Goal: Task Accomplishment & Management: Manage account settings

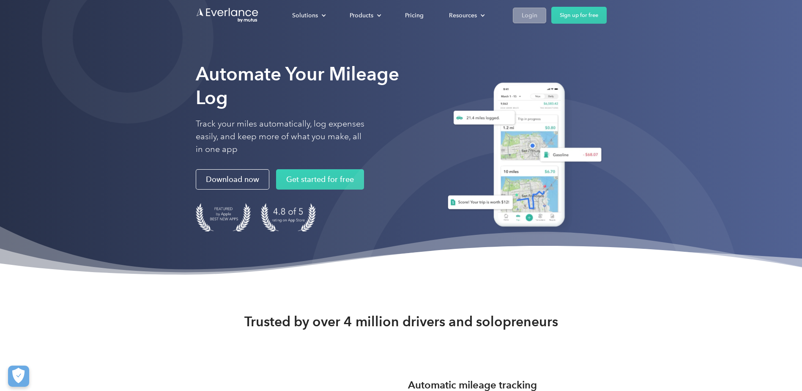
click at [531, 14] on div "Login" at bounding box center [530, 15] width 16 height 11
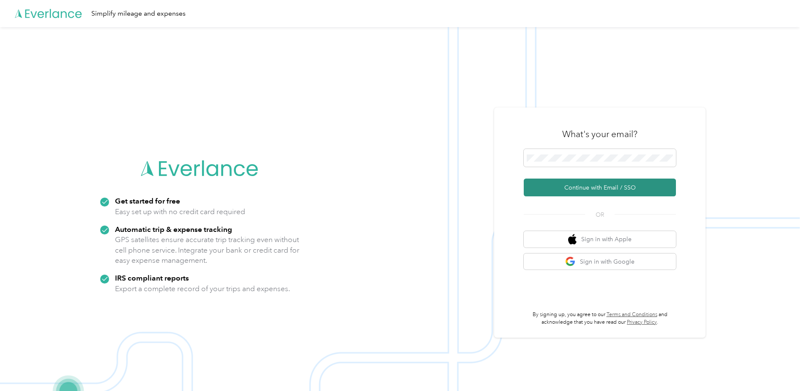
click at [580, 188] on button "Continue with Email / SSO" at bounding box center [600, 187] width 152 height 18
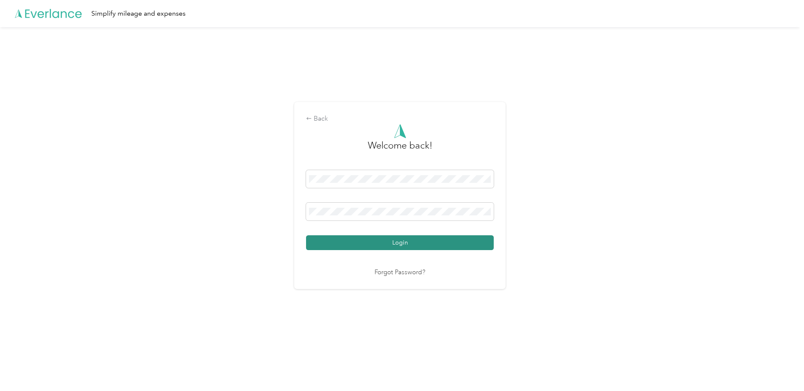
click at [358, 246] on button "Login" at bounding box center [400, 242] width 188 height 15
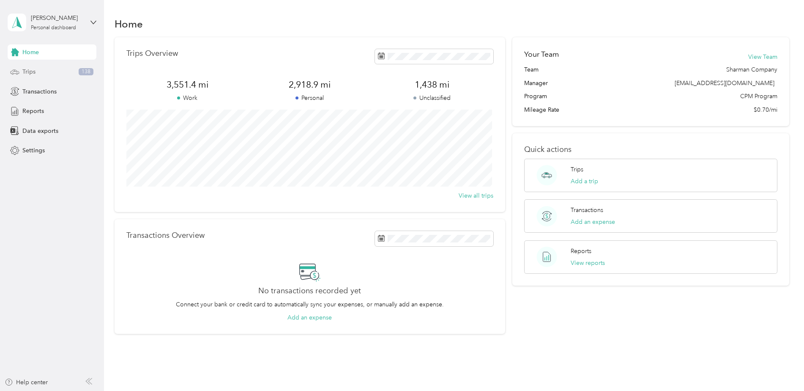
click at [34, 71] on span "Trips" at bounding box center [28, 71] width 13 height 9
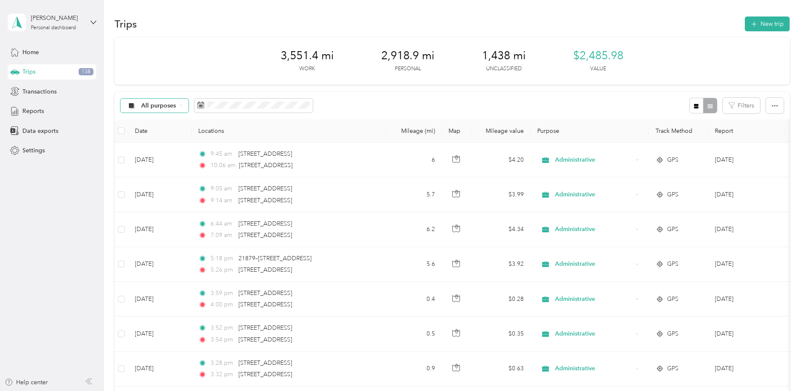
click at [170, 107] on span "All purposes" at bounding box center [158, 106] width 35 height 6
click at [165, 135] on span "Unclassified" at bounding box center [175, 135] width 69 height 9
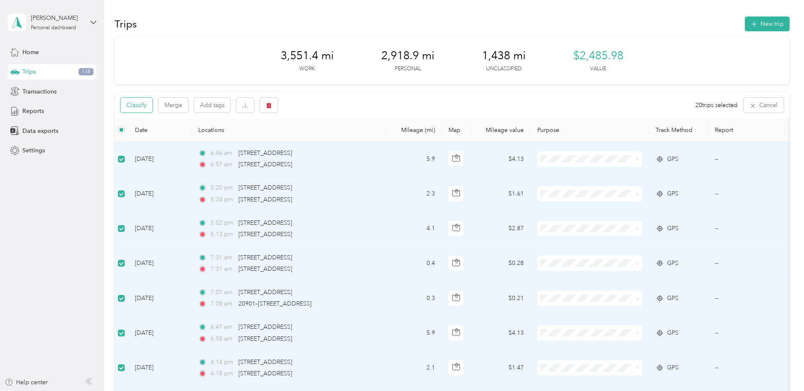
click at [138, 104] on button "Classify" at bounding box center [136, 105] width 32 height 15
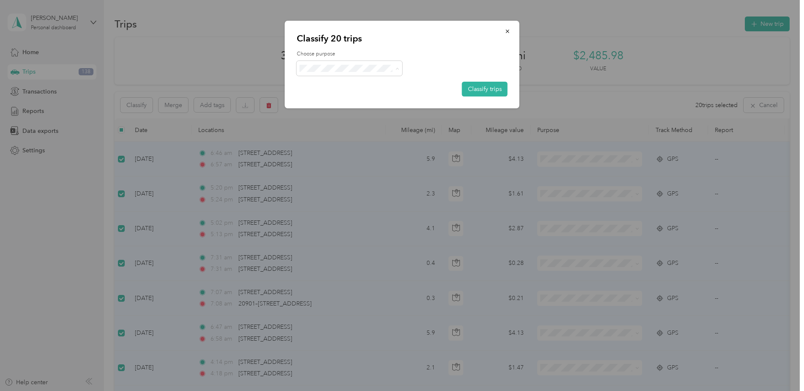
click at [341, 186] on span "Administrative" at bounding box center [356, 187] width 79 height 9
click at [481, 91] on button "Classify trips" at bounding box center [485, 89] width 46 height 15
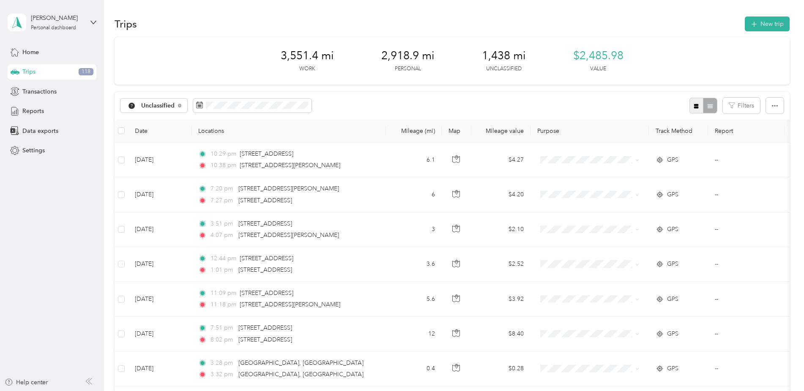
click at [693, 105] on icon "button" at bounding box center [696, 106] width 6 height 6
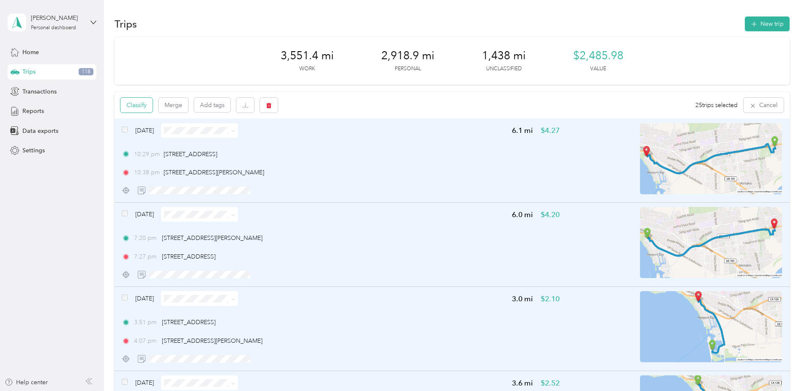
click at [142, 105] on button "Classify" at bounding box center [136, 105] width 32 height 15
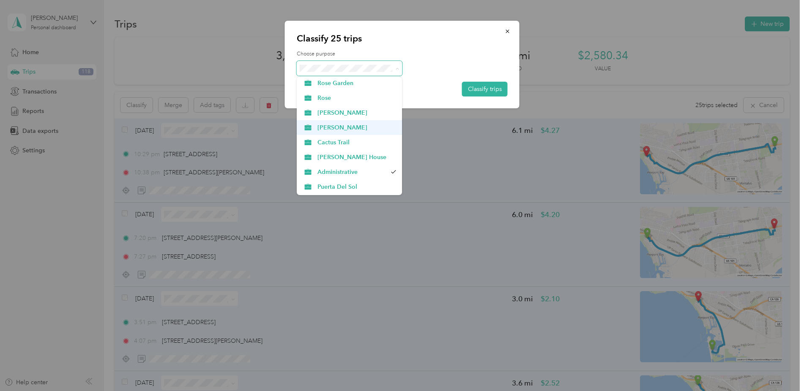
scroll to position [30, 0]
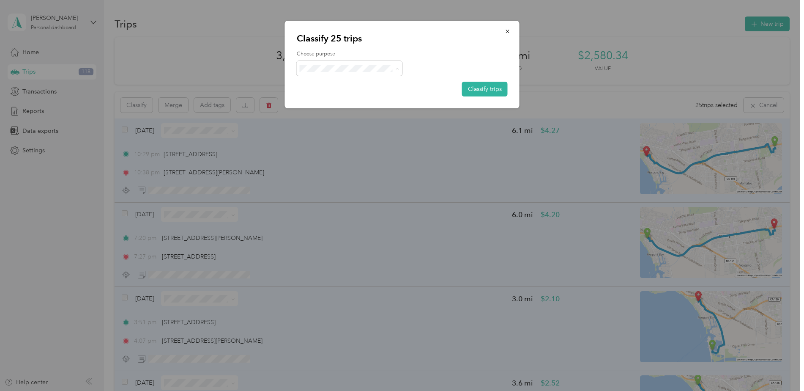
click at [338, 186] on span "Personal" at bounding box center [356, 187] width 79 height 9
click at [482, 90] on button "Classify trips" at bounding box center [485, 89] width 46 height 15
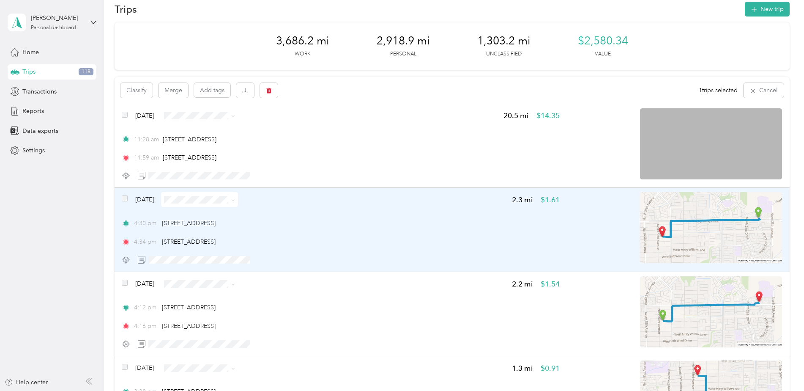
scroll to position [0, 0]
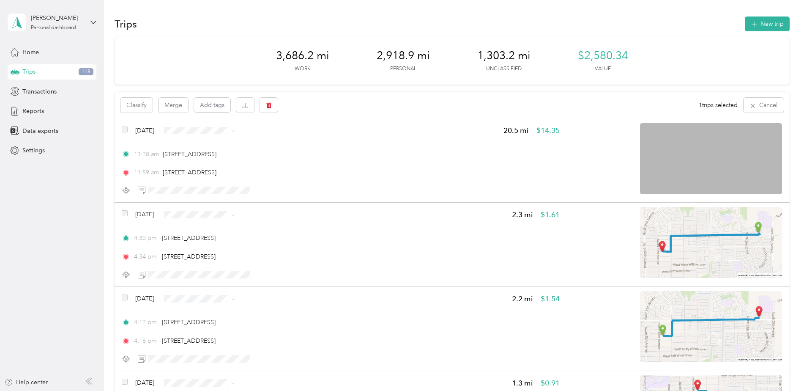
click at [68, 74] on div "Trips 118" at bounding box center [52, 71] width 89 height 15
click at [51, 89] on span "Transactions" at bounding box center [39, 91] width 34 height 9
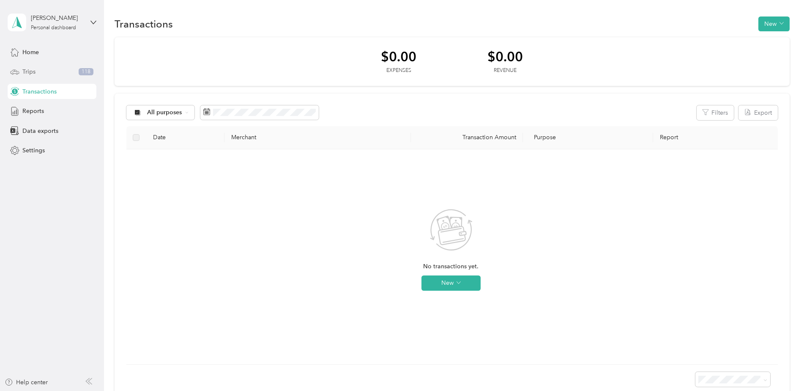
click at [48, 71] on div "Trips 118" at bounding box center [52, 71] width 89 height 15
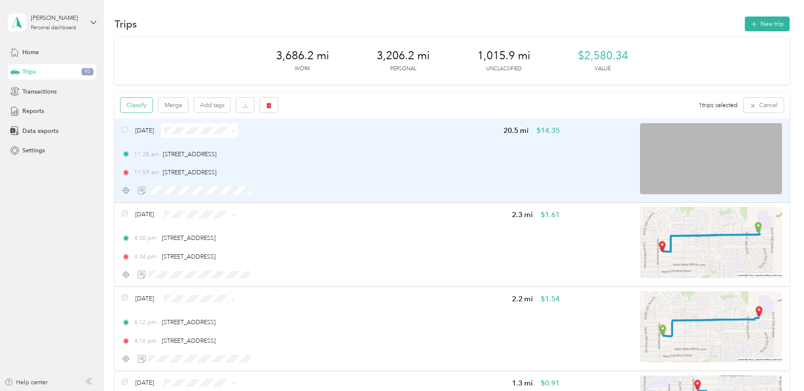
click at [143, 107] on button "Classify" at bounding box center [136, 105] width 32 height 15
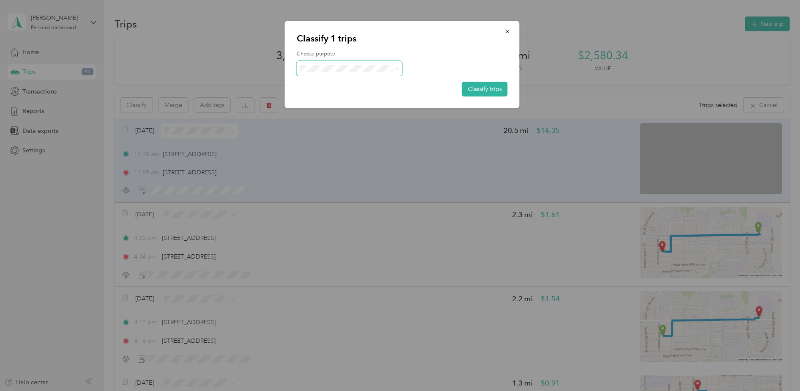
click at [355, 72] on span at bounding box center [350, 68] width 106 height 15
click at [394, 75] on span at bounding box center [350, 68] width 106 height 15
click at [395, 70] on icon at bounding box center [397, 69] width 4 height 4
click at [352, 185] on span "Administrative" at bounding box center [356, 187] width 79 height 9
click at [480, 84] on button "Classify trips" at bounding box center [485, 89] width 46 height 15
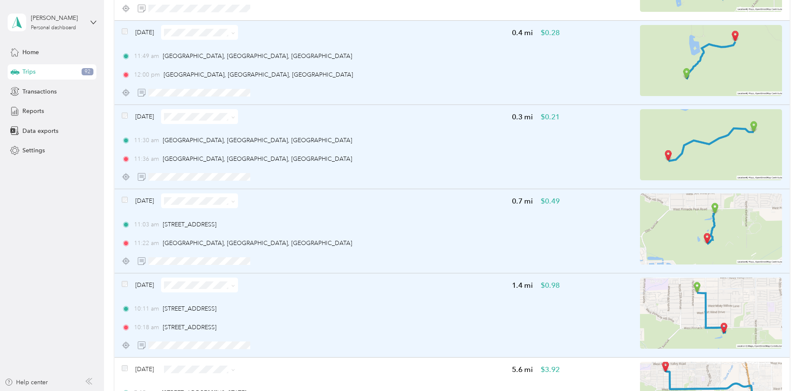
scroll to position [549, 0]
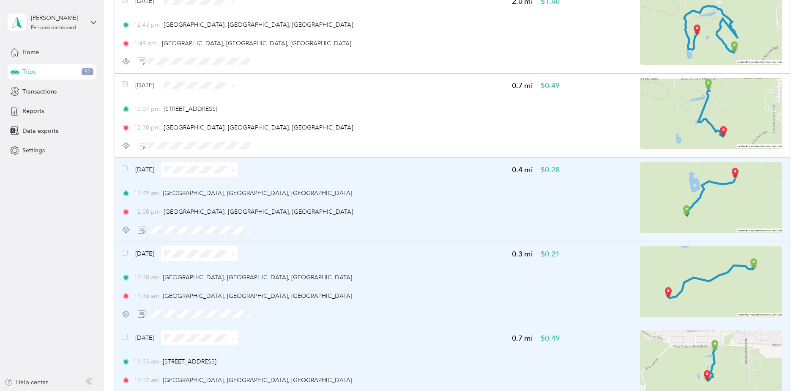
click at [118, 169] on div "[DATE] 0.4 mi $0.28 11:49 am [GEOGRAPHIC_DATA], [GEOGRAPHIC_DATA], [GEOGRAPHIC_…" at bounding box center [452, 200] width 675 height 84
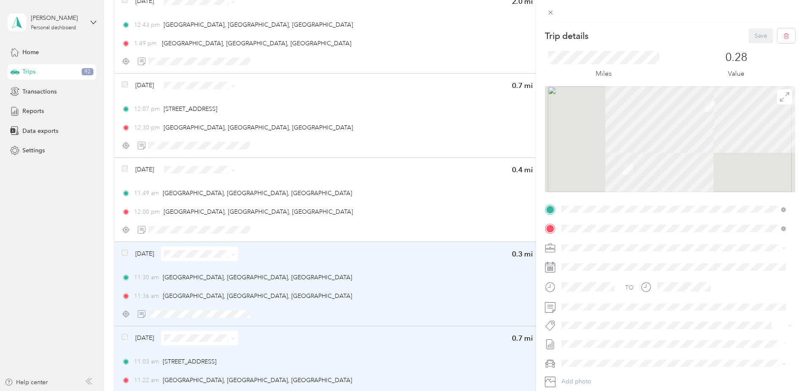
click at [125, 168] on div "Trip details Save This trip cannot be edited because it is either under review,…" at bounding box center [402, 195] width 804 height 391
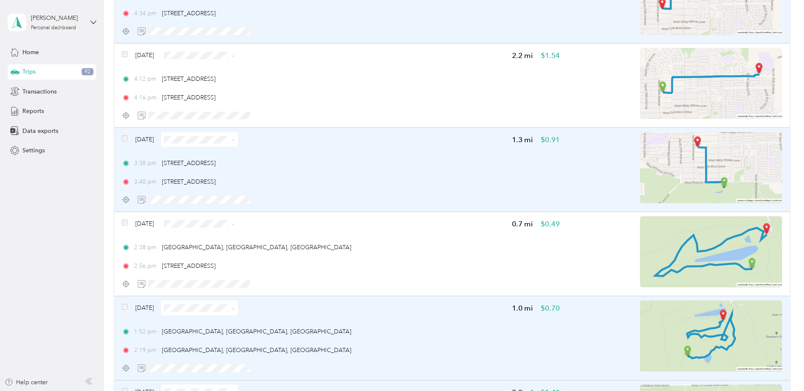
scroll to position [85, 0]
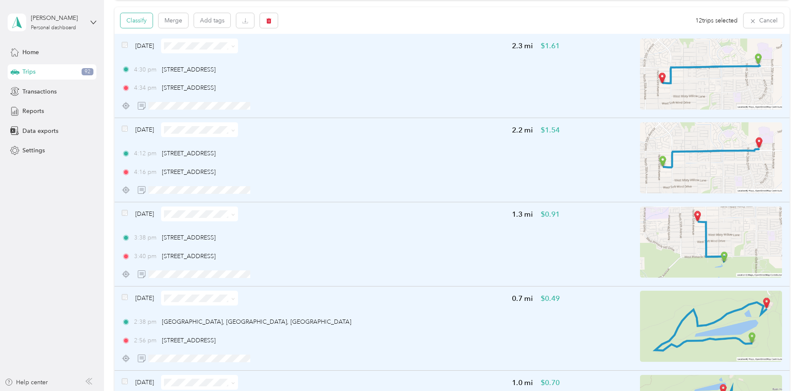
click at [145, 19] on button "Classify" at bounding box center [136, 20] width 32 height 15
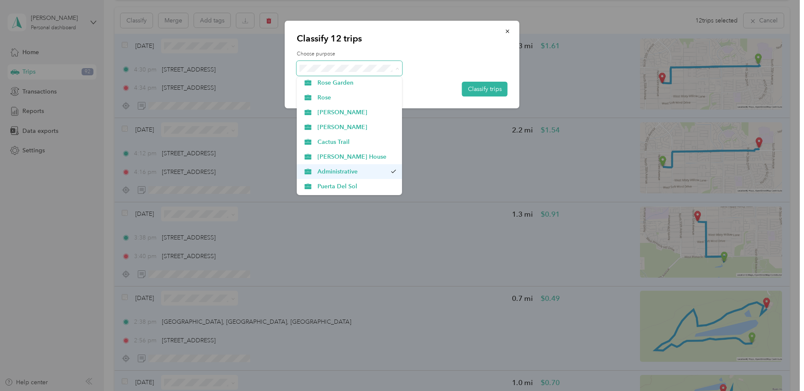
scroll to position [30, 0]
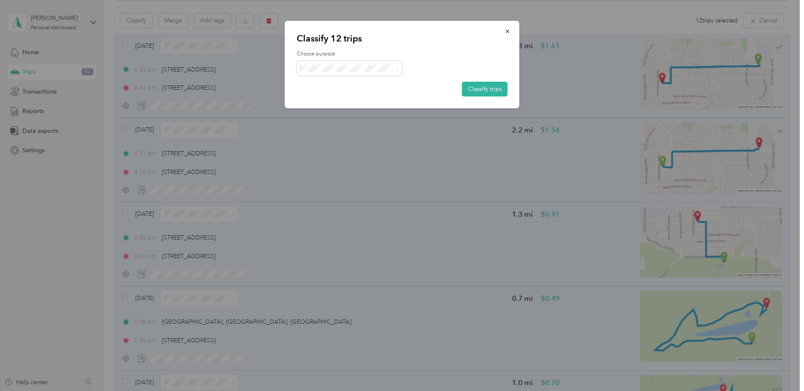
click at [339, 190] on li "Personal" at bounding box center [350, 187] width 106 height 15
click at [493, 90] on button "Classify trips" at bounding box center [485, 89] width 46 height 15
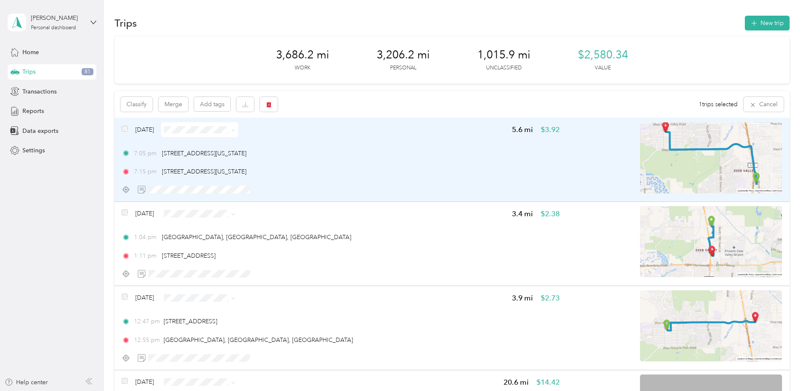
scroll to position [0, 0]
click at [246, 108] on icon "button" at bounding box center [245, 105] width 6 height 6
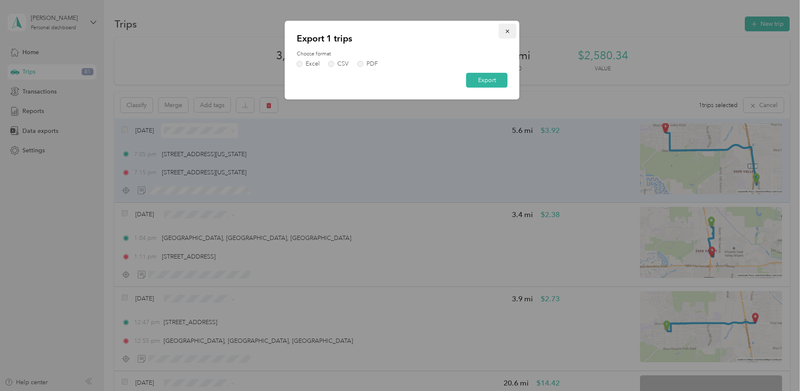
click at [506, 31] on icon "button" at bounding box center [508, 31] width 6 height 6
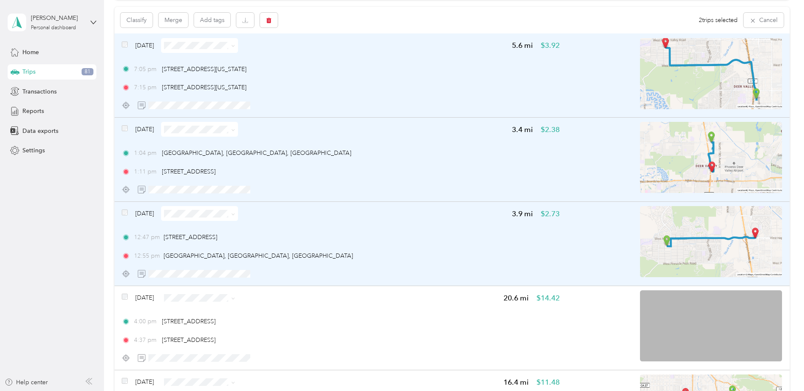
scroll to position [85, 0]
click at [131, 22] on button "Classify" at bounding box center [136, 20] width 32 height 15
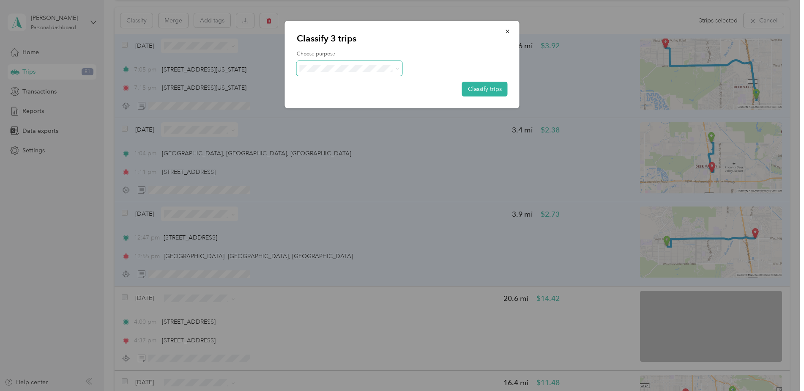
click at [396, 73] on span at bounding box center [350, 68] width 106 height 15
click at [399, 67] on span at bounding box center [350, 68] width 106 height 15
click at [398, 68] on icon at bounding box center [397, 69] width 3 height 2
click at [346, 188] on span "Administrative" at bounding box center [356, 187] width 79 height 9
click at [482, 87] on button "Classify trips" at bounding box center [485, 89] width 46 height 15
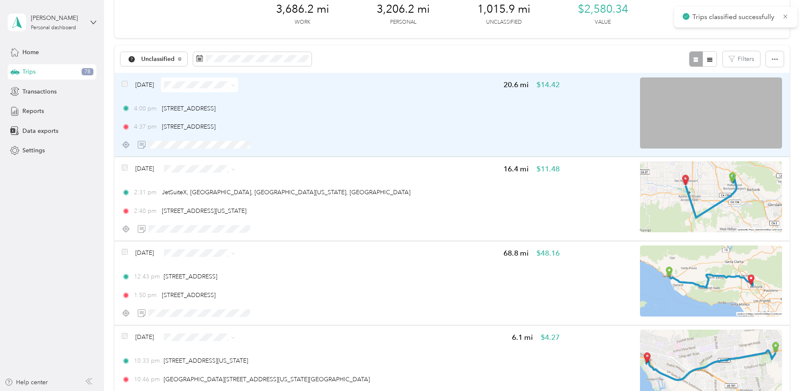
scroll to position [0, 0]
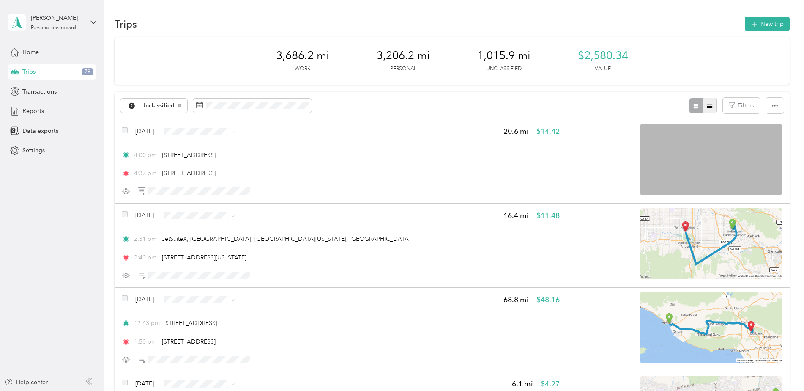
click at [710, 107] on icon "button" at bounding box center [710, 106] width 6 height 6
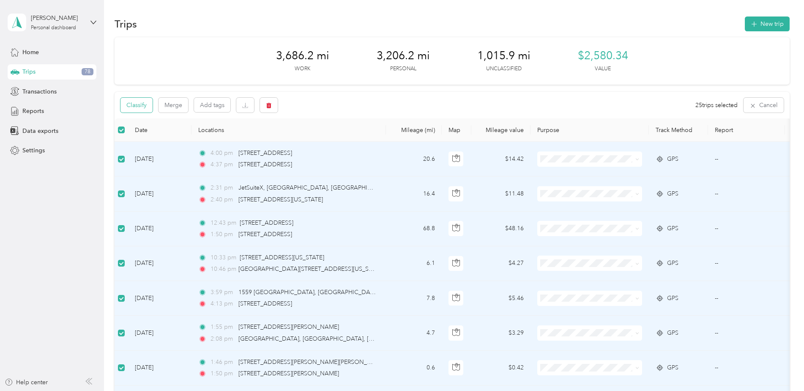
click at [139, 108] on button "Classify" at bounding box center [136, 105] width 32 height 15
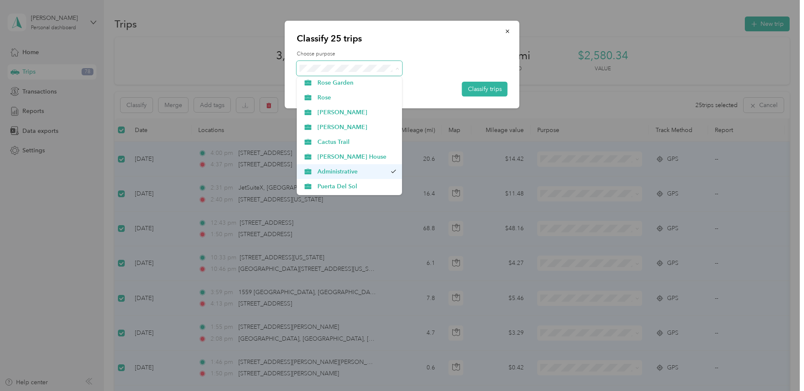
scroll to position [30, 0]
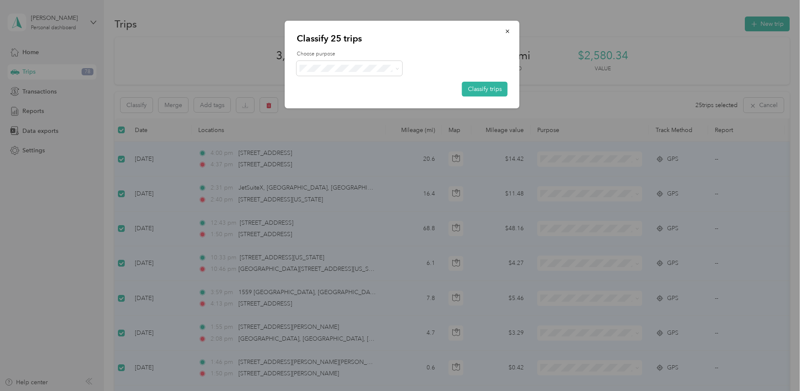
click at [344, 184] on span "Personal" at bounding box center [356, 184] width 79 height 9
click at [490, 88] on button "Classify trips" at bounding box center [485, 89] width 46 height 15
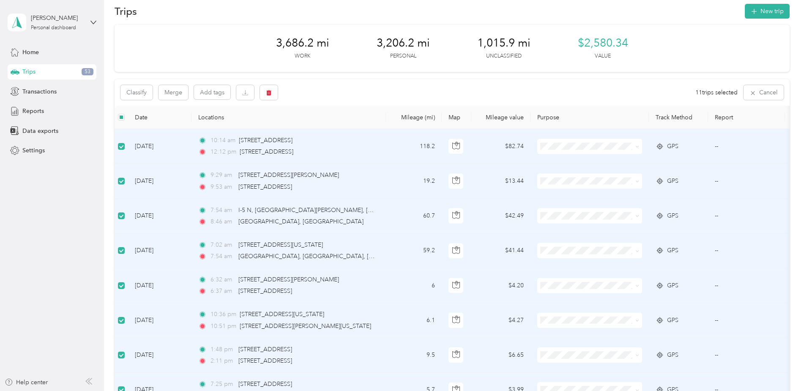
scroll to position [0, 0]
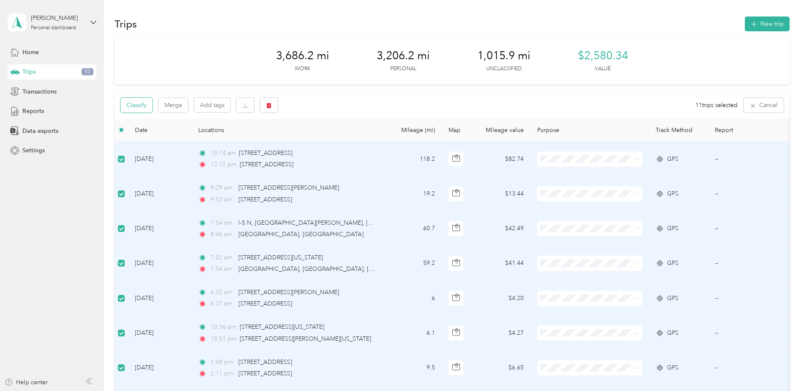
click at [143, 107] on button "Classify" at bounding box center [136, 105] width 32 height 15
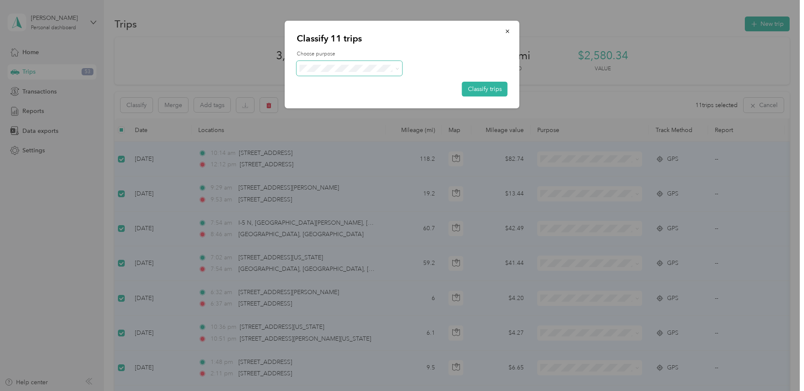
click at [361, 72] on span at bounding box center [350, 68] width 106 height 15
click at [392, 68] on span at bounding box center [395, 68] width 7 height 9
click at [488, 90] on button "Classify trips" at bounding box center [485, 89] width 46 height 15
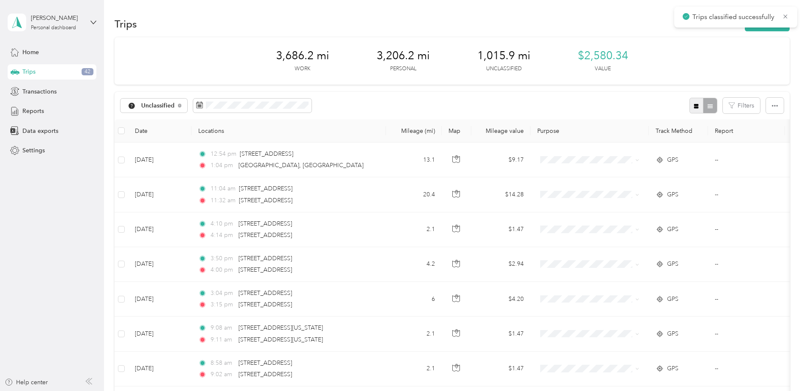
click at [696, 105] on icon "button" at bounding box center [696, 106] width 5 height 5
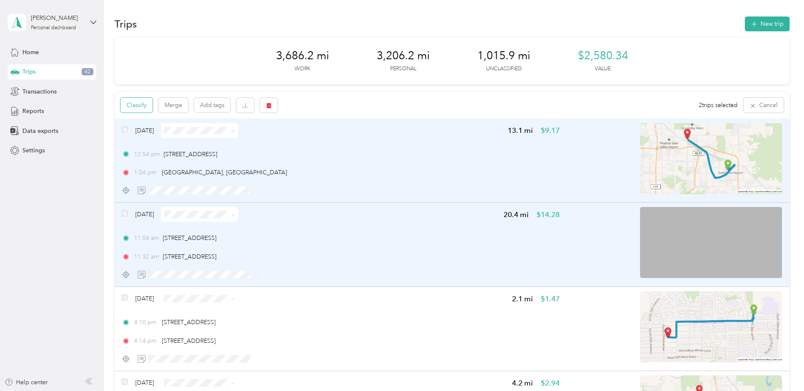
click at [139, 107] on button "Classify" at bounding box center [136, 105] width 32 height 15
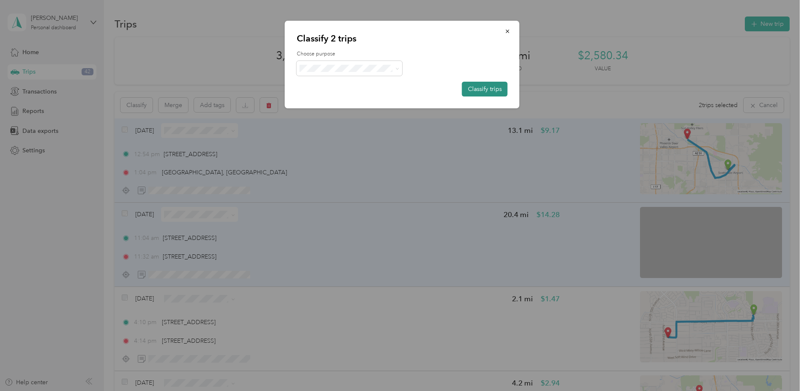
click at [484, 88] on button "Classify trips" at bounding box center [485, 89] width 46 height 15
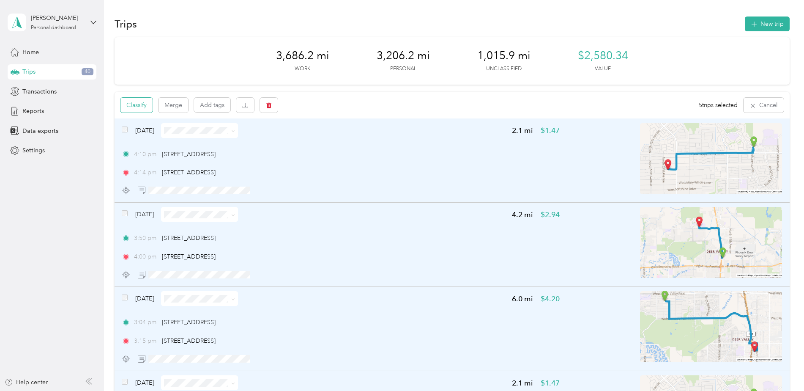
click at [135, 104] on button "Classify" at bounding box center [136, 105] width 32 height 15
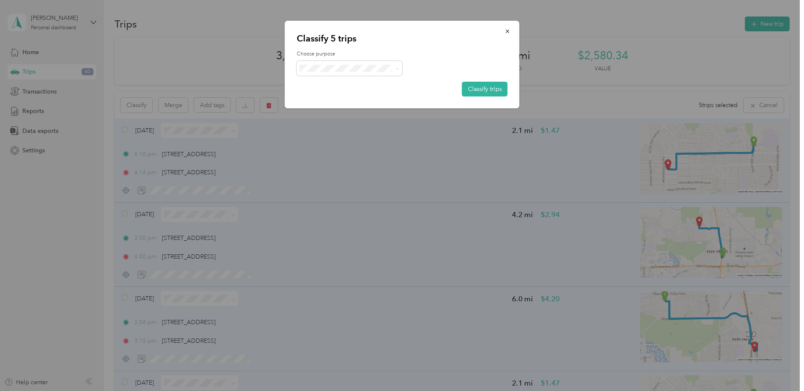
click at [358, 186] on span "Administrative" at bounding box center [356, 187] width 79 height 9
click at [480, 87] on button "Classify trips" at bounding box center [485, 89] width 46 height 15
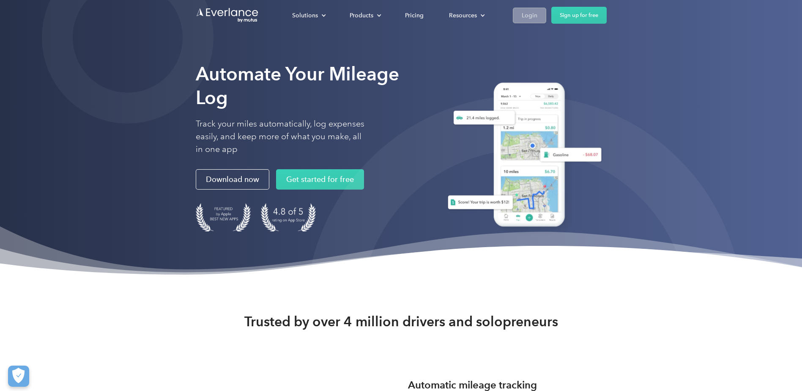
click at [524, 18] on div "Login" at bounding box center [530, 15] width 16 height 11
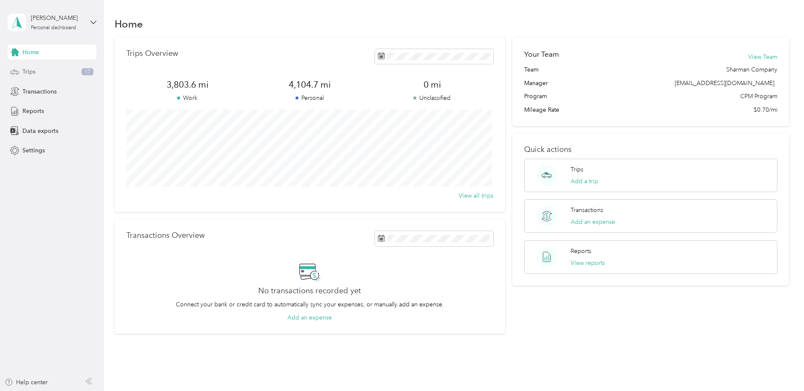
click at [58, 73] on div "Trips 17" at bounding box center [52, 71] width 89 height 15
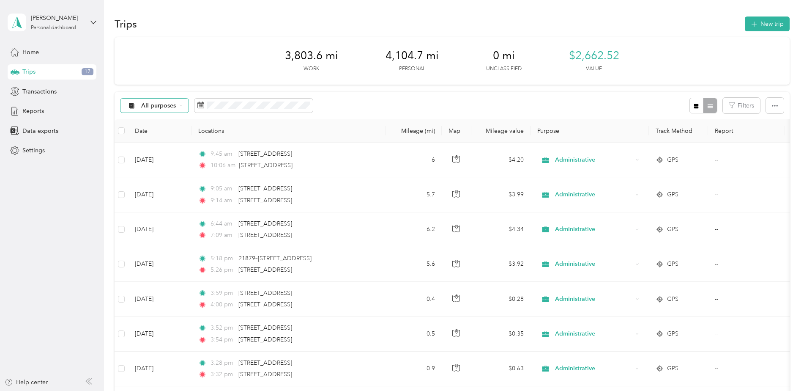
click at [164, 105] on span "All purposes" at bounding box center [158, 106] width 35 height 6
click at [157, 135] on span "Unclassified" at bounding box center [175, 135] width 69 height 9
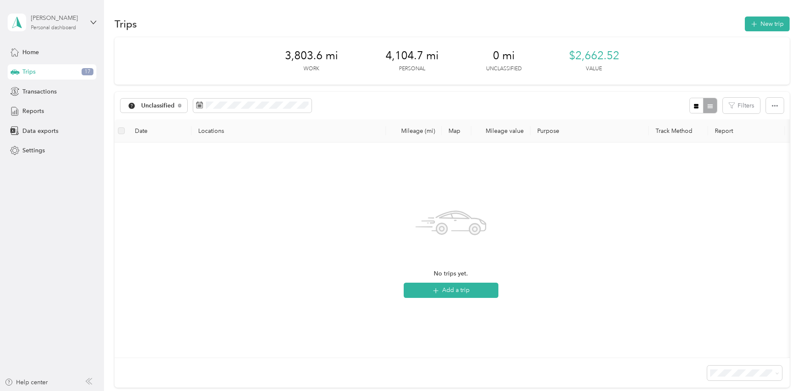
click at [82, 25] on div "Ryan Sharman Personal dashboard" at bounding box center [57, 22] width 53 height 17
click at [81, 23] on div "Ryan Sharman Personal dashboard" at bounding box center [57, 22] width 53 height 17
click at [41, 110] on span "Reports" at bounding box center [33, 111] width 22 height 9
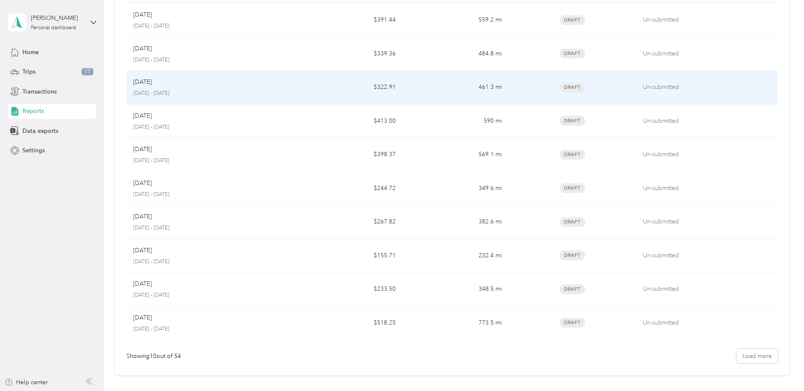
scroll to position [158, 0]
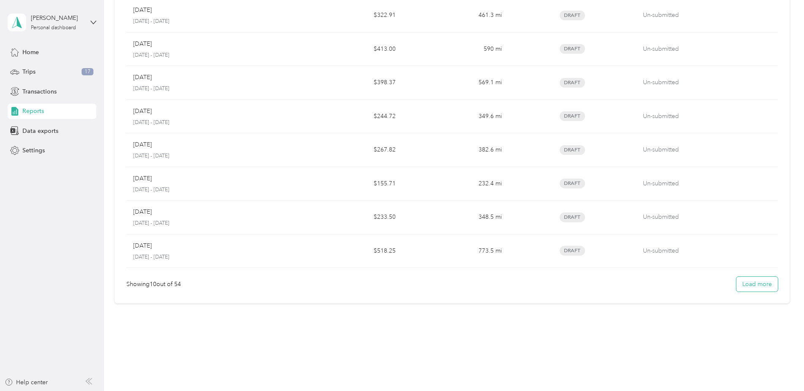
click at [748, 284] on button "Load more" at bounding box center [756, 283] width 41 height 15
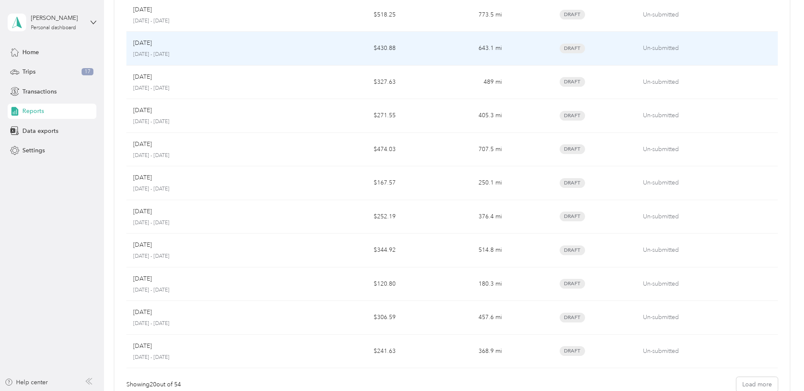
scroll to position [494, 0]
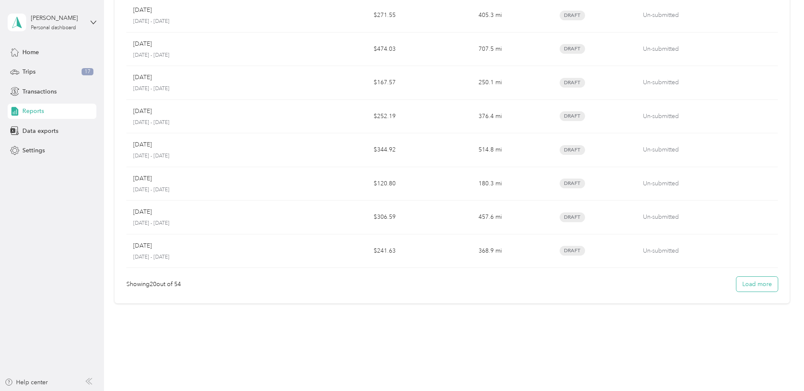
click at [757, 282] on button "Load more" at bounding box center [756, 283] width 41 height 15
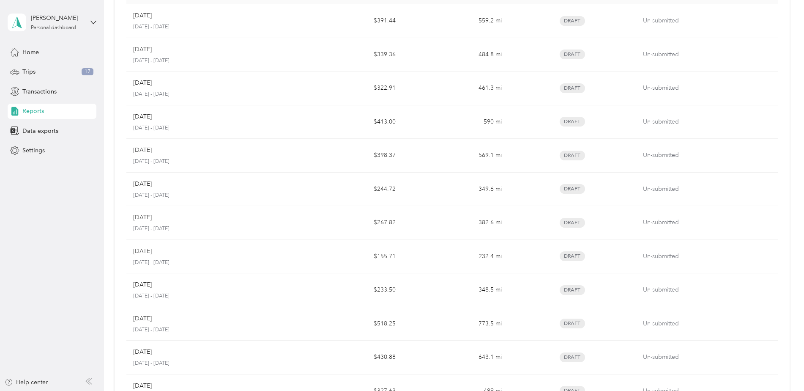
scroll to position [0, 0]
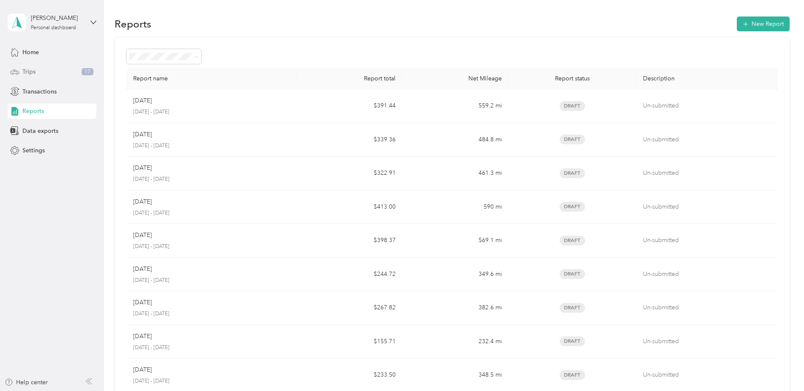
click at [32, 72] on span "Trips" at bounding box center [28, 71] width 13 height 9
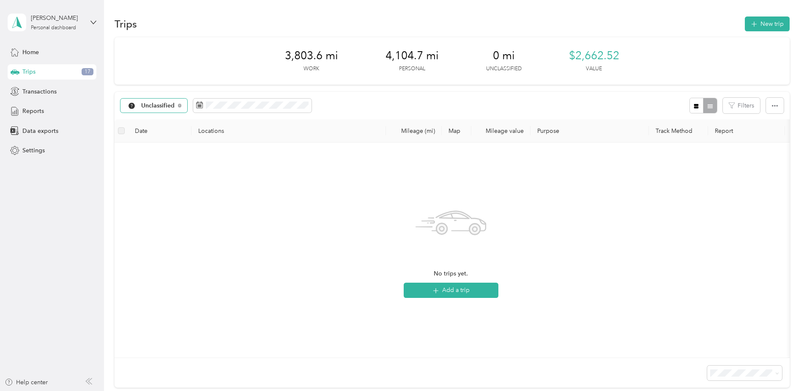
click at [166, 106] on span "Unclassified" at bounding box center [158, 106] width 34 height 6
click at [157, 134] on span "Unclassified" at bounding box center [171, 135] width 60 height 9
click at [438, 287] on span "button" at bounding box center [435, 289] width 7 height 7
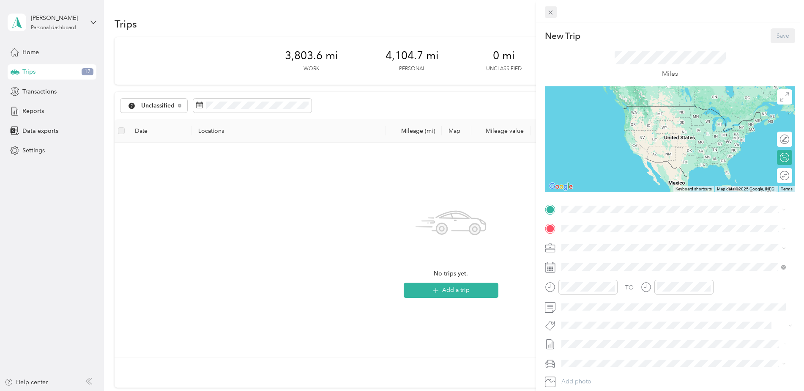
click at [553, 14] on icon at bounding box center [550, 12] width 7 height 7
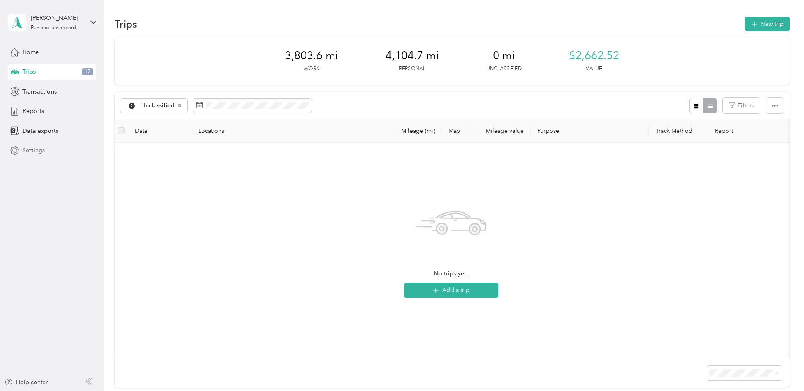
click at [29, 153] on span "Settings" at bounding box center [33, 150] width 22 height 9
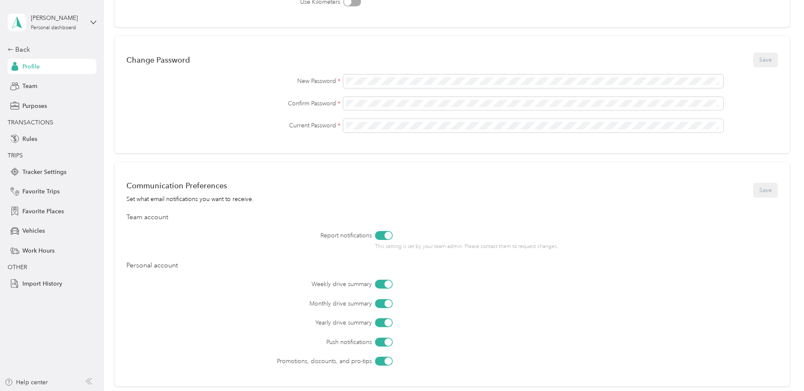
scroll to position [211, 0]
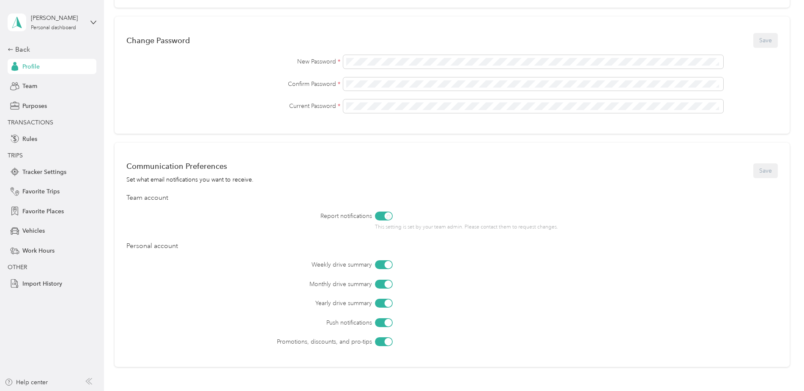
click at [383, 217] on div "This setting is set by your team admin. Please contact them to request changes." at bounding box center [500, 220] width 251 height 19
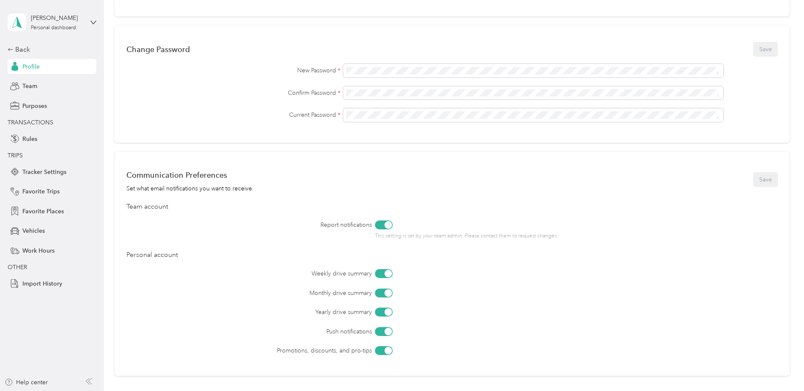
scroll to position [199, 0]
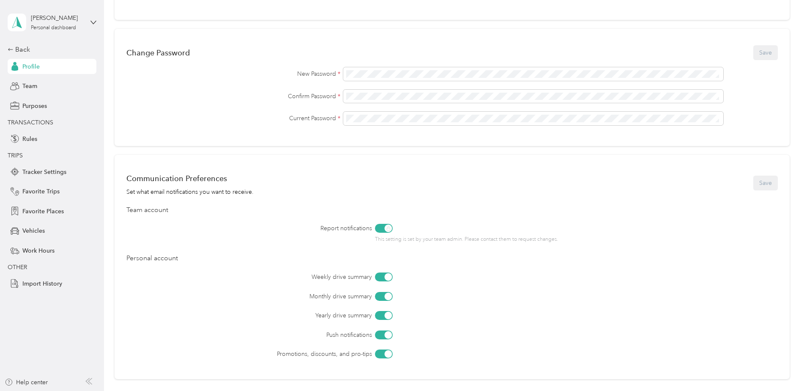
click at [382, 338] on div at bounding box center [384, 334] width 18 height 9
click at [766, 181] on button "Save" at bounding box center [765, 182] width 25 height 15
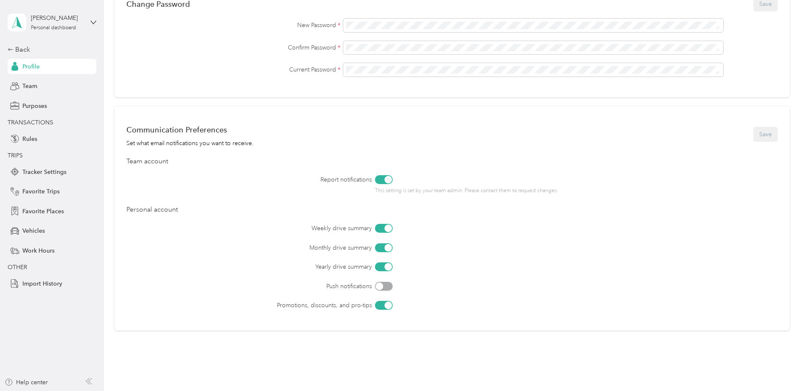
scroll to position [284, 0]
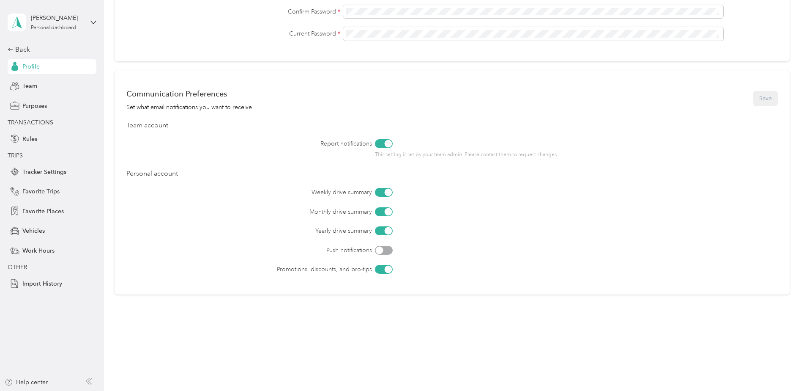
click at [382, 249] on div at bounding box center [384, 250] width 18 height 9
click at [765, 96] on button "Save" at bounding box center [765, 98] width 25 height 15
click at [54, 25] on div "Personal dashboard" at bounding box center [53, 27] width 45 height 5
click at [60, 18] on div "[PERSON_NAME]" at bounding box center [57, 18] width 53 height 9
click at [23, 48] on div "Back" at bounding box center [50, 49] width 85 height 10
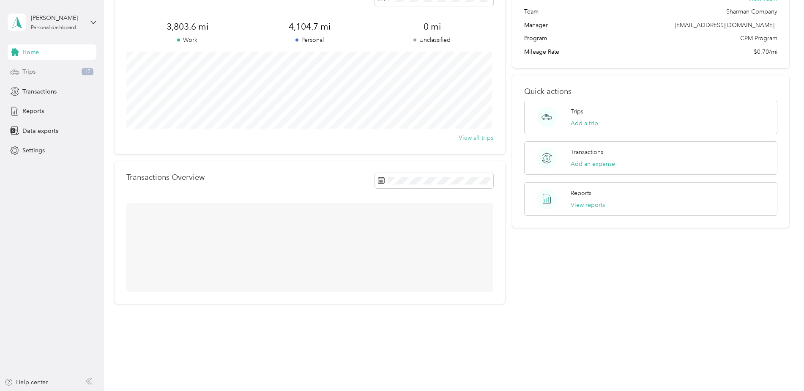
click at [41, 76] on div "Trips 17" at bounding box center [52, 71] width 89 height 15
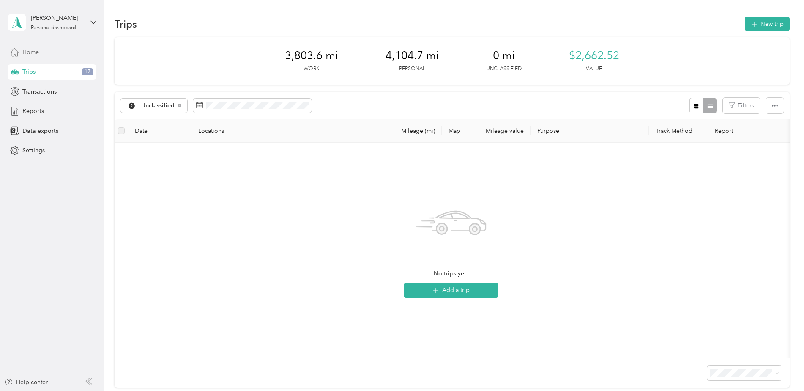
click at [34, 50] on span "Home" at bounding box center [30, 52] width 16 height 9
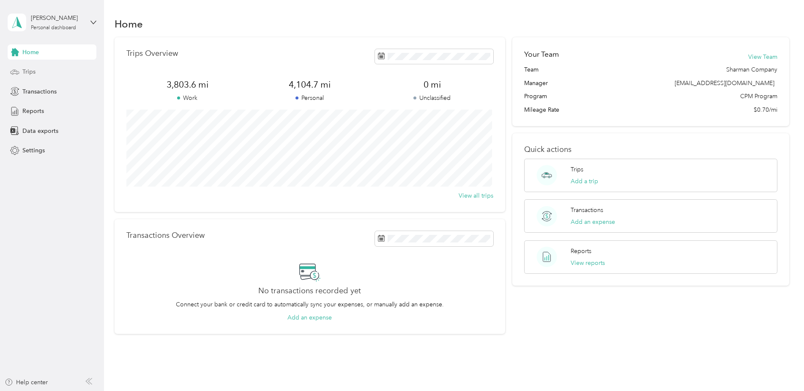
click at [32, 73] on span "Trips" at bounding box center [28, 71] width 13 height 9
